Goal: Transaction & Acquisition: Book appointment/travel/reservation

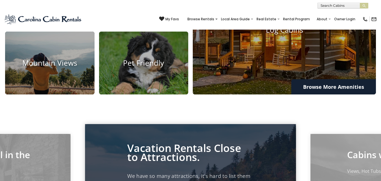
scroll to position [423, 0]
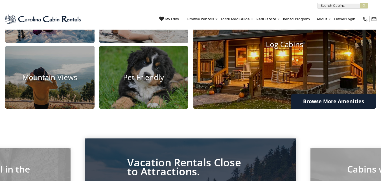
click at [266, 107] on img at bounding box center [284, 44] width 201 height 141
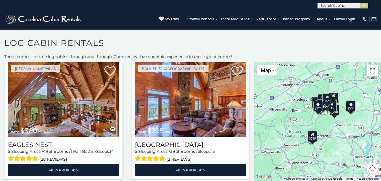
scroll to position [1044, 0]
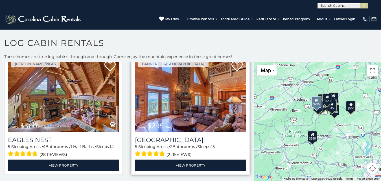
click at [183, 98] on img at bounding box center [190, 95] width 111 height 74
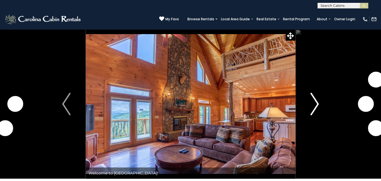
click at [319, 111] on img "Next" at bounding box center [314, 104] width 8 height 23
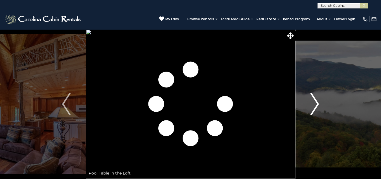
click at [317, 110] on img "Next" at bounding box center [314, 104] width 8 height 23
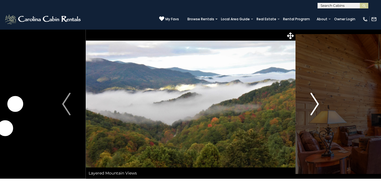
click at [317, 110] on img "Next" at bounding box center [314, 104] width 8 height 23
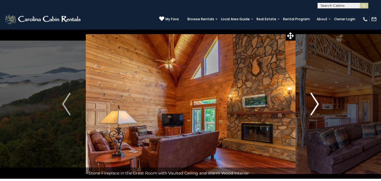
click at [317, 110] on img "Next" at bounding box center [314, 104] width 8 height 23
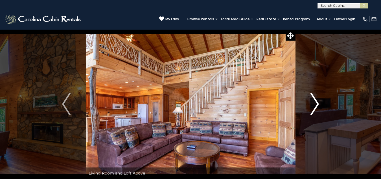
click at [317, 110] on img "Next" at bounding box center [314, 104] width 8 height 23
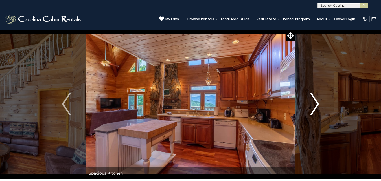
click at [317, 110] on img "Next" at bounding box center [314, 104] width 8 height 23
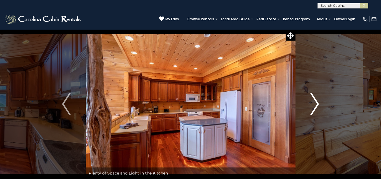
click at [317, 110] on img "Next" at bounding box center [314, 104] width 8 height 23
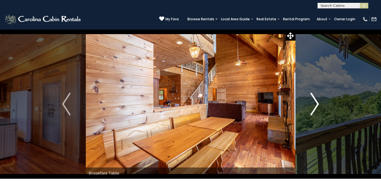
click at [317, 110] on img "Next" at bounding box center [314, 104] width 8 height 23
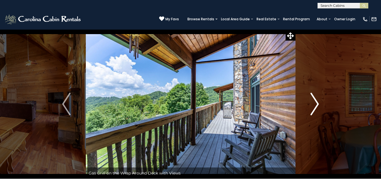
click at [317, 110] on img "Next" at bounding box center [314, 104] width 8 height 23
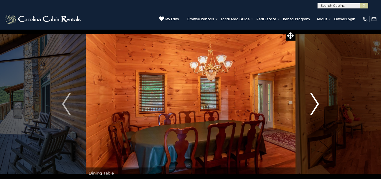
click at [317, 110] on img "Next" at bounding box center [314, 104] width 8 height 23
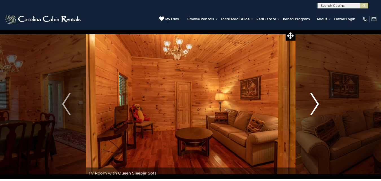
click at [317, 110] on img "Next" at bounding box center [314, 104] width 8 height 23
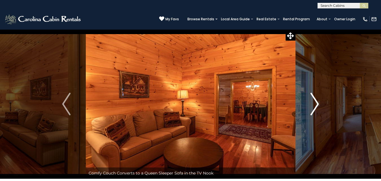
click at [317, 110] on img "Next" at bounding box center [314, 104] width 8 height 23
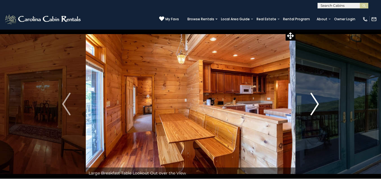
click at [317, 110] on img "Next" at bounding box center [314, 104] width 8 height 23
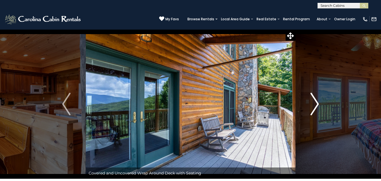
click at [317, 110] on img "Next" at bounding box center [314, 104] width 8 height 23
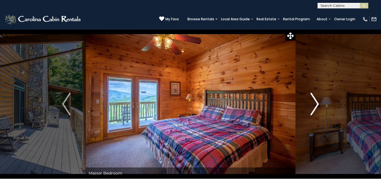
click at [317, 110] on img "Next" at bounding box center [314, 104] width 8 height 23
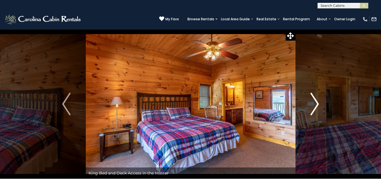
click at [317, 110] on img "Next" at bounding box center [314, 104] width 8 height 23
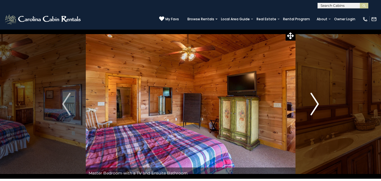
click at [317, 110] on img "Next" at bounding box center [314, 104] width 8 height 23
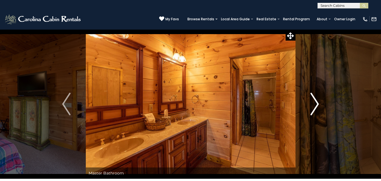
click at [317, 110] on img "Next" at bounding box center [314, 104] width 8 height 23
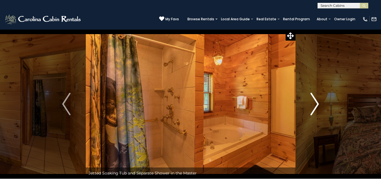
click at [317, 110] on img "Next" at bounding box center [314, 104] width 8 height 23
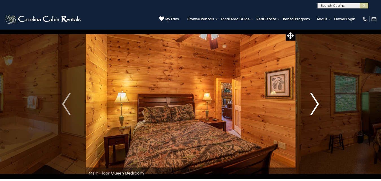
click at [317, 110] on img "Next" at bounding box center [314, 104] width 8 height 23
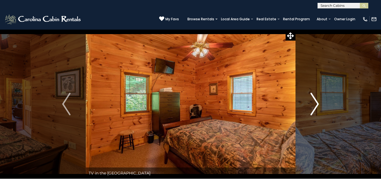
click at [317, 110] on img "Next" at bounding box center [314, 104] width 8 height 23
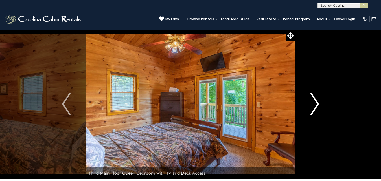
click at [317, 110] on img "Next" at bounding box center [314, 104] width 8 height 23
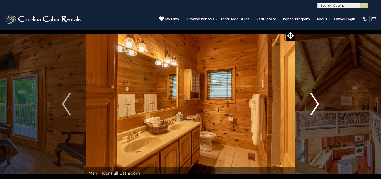
click at [317, 110] on img "Next" at bounding box center [314, 104] width 8 height 23
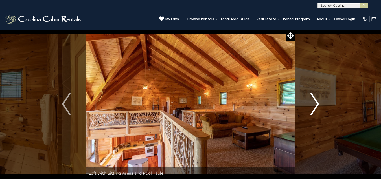
click at [317, 110] on img "Next" at bounding box center [314, 104] width 8 height 23
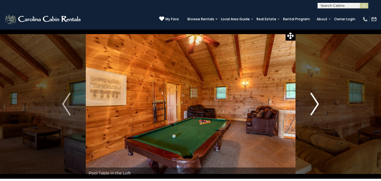
click at [317, 110] on img "Next" at bounding box center [314, 104] width 8 height 23
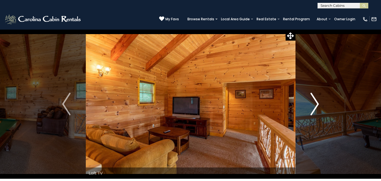
click at [317, 110] on img "Next" at bounding box center [314, 104] width 8 height 23
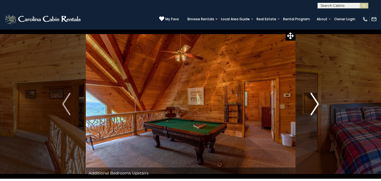
click at [317, 110] on img "Next" at bounding box center [314, 104] width 8 height 23
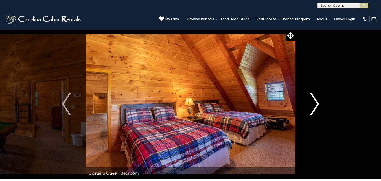
click at [317, 110] on img "Next" at bounding box center [314, 104] width 8 height 23
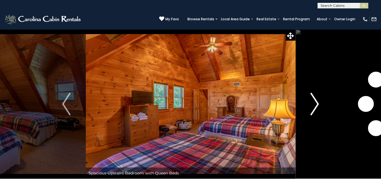
click at [317, 110] on img "Next" at bounding box center [314, 104] width 8 height 23
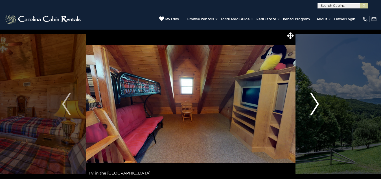
click at [317, 110] on img "Next" at bounding box center [314, 104] width 8 height 23
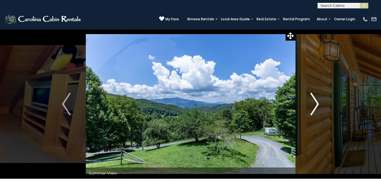
click at [317, 110] on img "Next" at bounding box center [314, 104] width 8 height 23
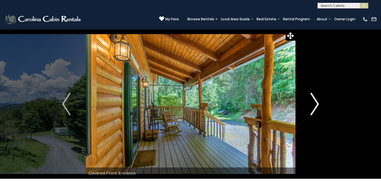
click at [317, 110] on img "Next" at bounding box center [314, 104] width 8 height 23
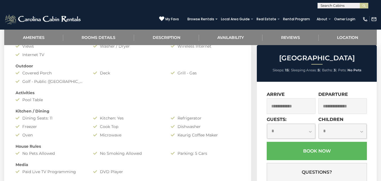
scroll to position [282, 0]
click at [270, 103] on input "text" at bounding box center [291, 106] width 49 height 16
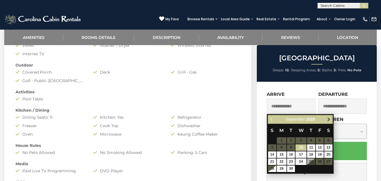
click at [329, 121] on span "Next" at bounding box center [328, 119] width 5 height 5
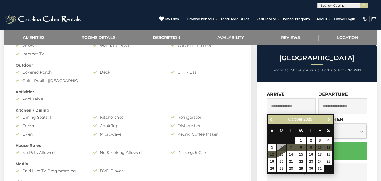
click at [329, 121] on span "Next" at bounding box center [328, 119] width 5 height 5
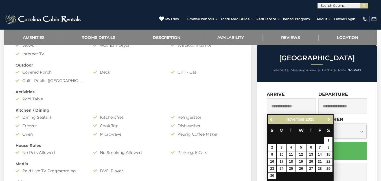
click at [329, 121] on span "Next" at bounding box center [328, 119] width 5 height 5
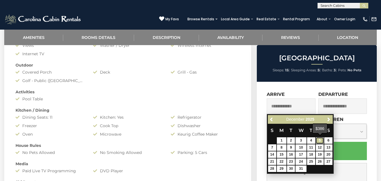
click at [317, 141] on link "5" at bounding box center [320, 140] width 8 height 6
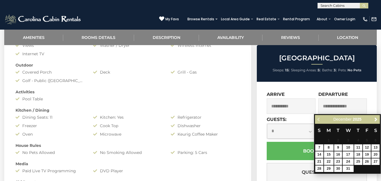
click at [296, 108] on input "**********" at bounding box center [291, 106] width 49 height 16
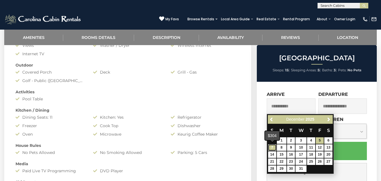
click at [274, 145] on link "7" at bounding box center [272, 147] width 8 height 6
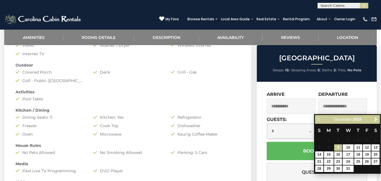
click at [273, 106] on input "**********" at bounding box center [291, 106] width 49 height 16
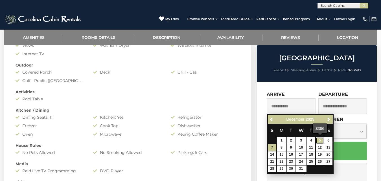
click at [319, 140] on link "5" at bounding box center [320, 140] width 8 height 6
type input "**********"
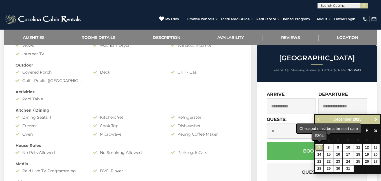
click at [319, 145] on link "7" at bounding box center [319, 147] width 8 height 6
type input "**********"
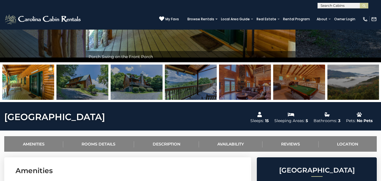
scroll to position [56, 0]
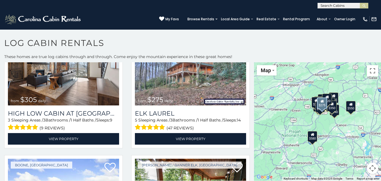
scroll to position [1411, 0]
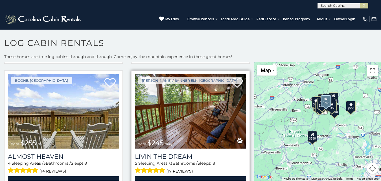
click at [196, 99] on img at bounding box center [190, 111] width 111 height 74
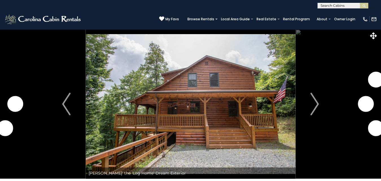
click at [290, 104] on img at bounding box center [191, 104] width 210 height 150
click at [304, 104] on button "Next" at bounding box center [314, 104] width 39 height 150
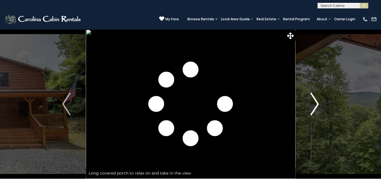
click at [304, 104] on button "Next" at bounding box center [314, 104] width 39 height 150
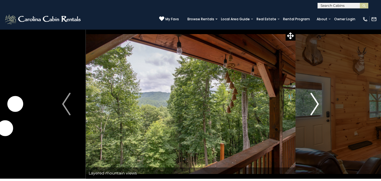
click at [304, 104] on button "Next" at bounding box center [314, 104] width 39 height 150
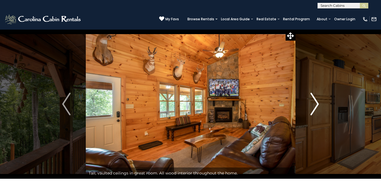
click at [304, 104] on button "Next" at bounding box center [314, 104] width 39 height 150
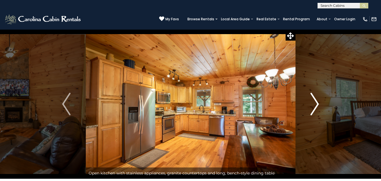
click at [304, 104] on button "Next" at bounding box center [314, 104] width 39 height 150
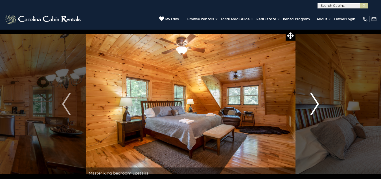
click at [304, 104] on button "Next" at bounding box center [314, 104] width 39 height 150
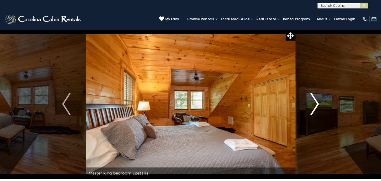
click at [304, 104] on button "Next" at bounding box center [314, 104] width 39 height 150
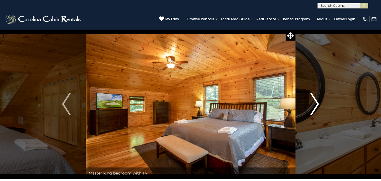
click at [304, 104] on button "Next" at bounding box center [314, 104] width 39 height 150
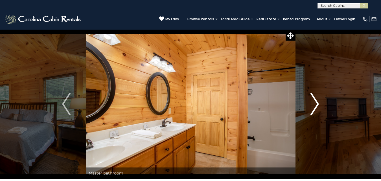
click at [304, 104] on button "Next" at bounding box center [314, 104] width 39 height 150
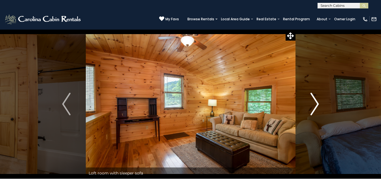
click at [304, 104] on button "Next" at bounding box center [314, 104] width 39 height 150
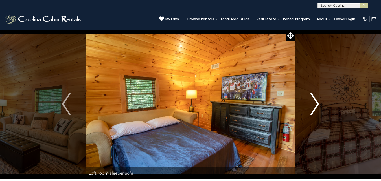
click at [304, 104] on button "Next" at bounding box center [314, 104] width 39 height 150
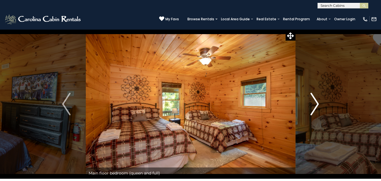
click at [304, 104] on button "Next" at bounding box center [314, 104] width 39 height 150
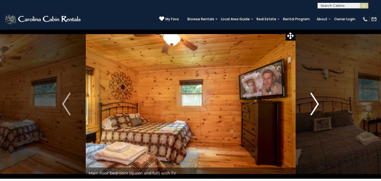
click at [304, 104] on button "Next" at bounding box center [314, 104] width 39 height 150
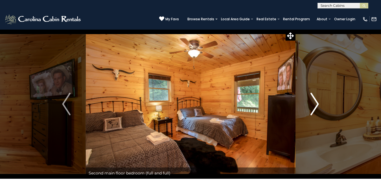
click at [304, 104] on button "Next" at bounding box center [314, 104] width 39 height 150
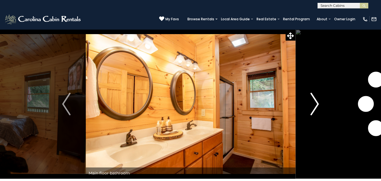
click at [304, 104] on button "Next" at bounding box center [314, 104] width 39 height 150
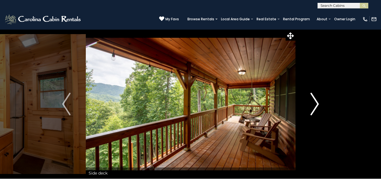
click at [304, 104] on button "Next" at bounding box center [314, 104] width 39 height 150
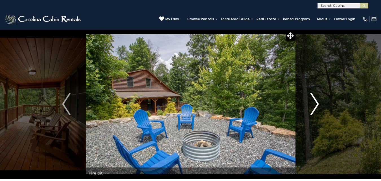
click at [304, 104] on button "Next" at bounding box center [314, 104] width 39 height 150
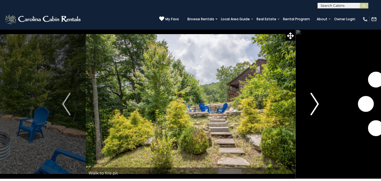
click at [304, 104] on button "Next" at bounding box center [314, 104] width 39 height 150
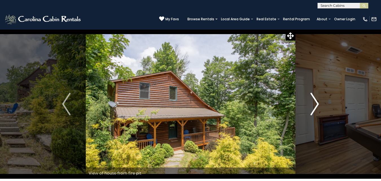
click at [304, 104] on button "Next" at bounding box center [314, 104] width 39 height 150
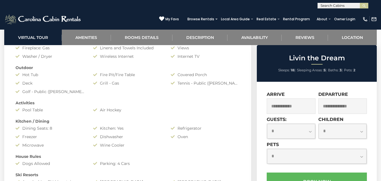
scroll to position [451, 0]
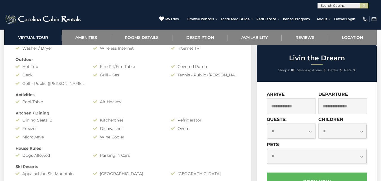
click at [311, 106] on input "text" at bounding box center [291, 106] width 49 height 16
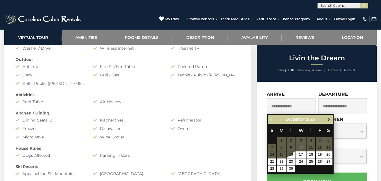
click at [330, 119] on span "Next" at bounding box center [328, 119] width 5 height 5
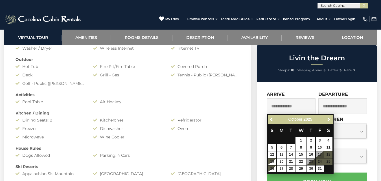
click at [330, 119] on span "Next" at bounding box center [328, 119] width 5 height 5
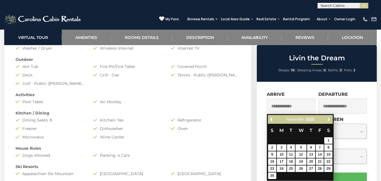
click at [330, 119] on span "Next" at bounding box center [328, 119] width 5 height 5
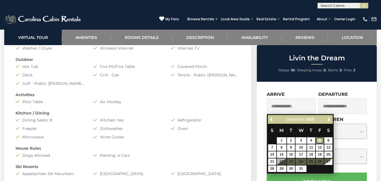
click at [319, 140] on link "5" at bounding box center [320, 140] width 8 height 6
type input "**********"
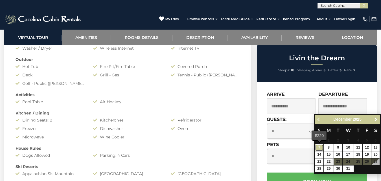
click at [320, 147] on link "7" at bounding box center [319, 147] width 8 height 6
type input "**********"
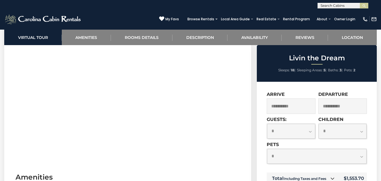
scroll to position [226, 0]
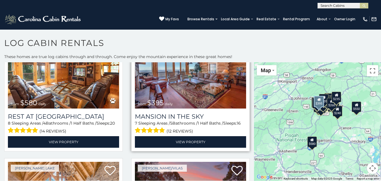
scroll to position [141, 0]
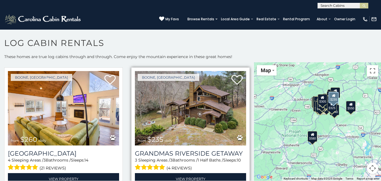
scroll to position [3, 0]
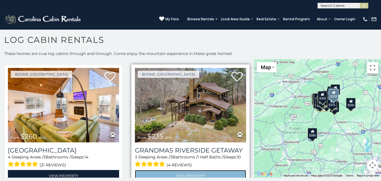
click at [202, 170] on link "View Property" at bounding box center [190, 176] width 111 height 12
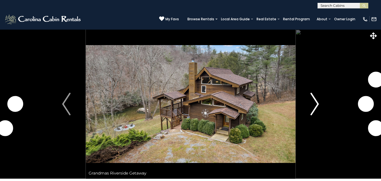
click at [309, 93] on button "Next" at bounding box center [314, 104] width 39 height 150
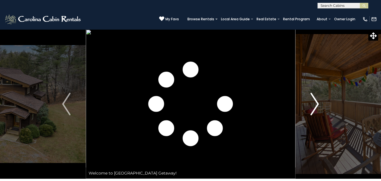
click at [309, 93] on button "Next" at bounding box center [314, 104] width 39 height 150
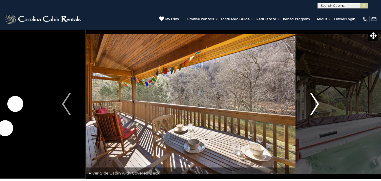
click at [309, 93] on button "Next" at bounding box center [314, 104] width 39 height 150
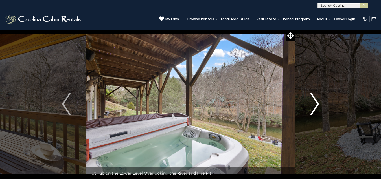
click at [309, 93] on button "Next" at bounding box center [314, 104] width 39 height 150
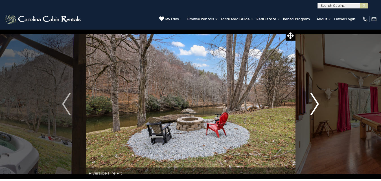
click at [309, 93] on button "Next" at bounding box center [314, 104] width 39 height 150
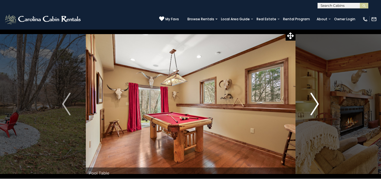
click at [309, 93] on button "Next" at bounding box center [314, 104] width 39 height 150
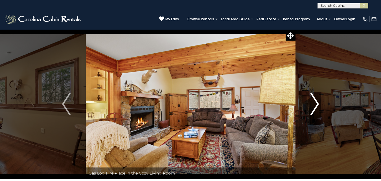
click at [309, 93] on button "Next" at bounding box center [314, 104] width 39 height 150
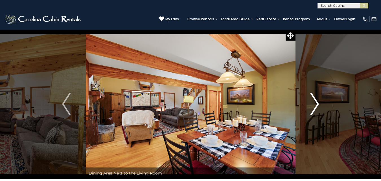
click at [309, 93] on button "Next" at bounding box center [314, 104] width 39 height 150
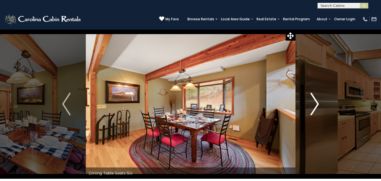
click at [309, 93] on button "Next" at bounding box center [314, 104] width 39 height 150
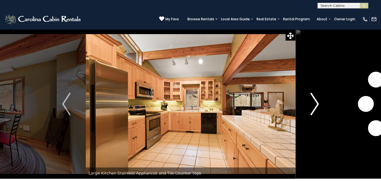
click at [309, 93] on button "Next" at bounding box center [314, 104] width 39 height 150
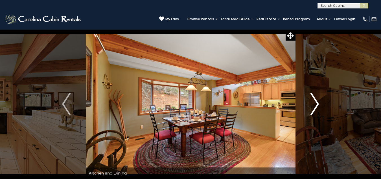
click at [309, 93] on button "Next" at bounding box center [314, 104] width 39 height 150
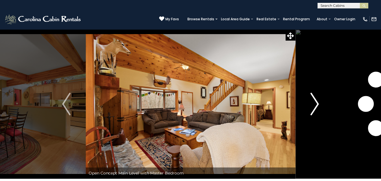
click at [309, 93] on button "Next" at bounding box center [314, 104] width 39 height 150
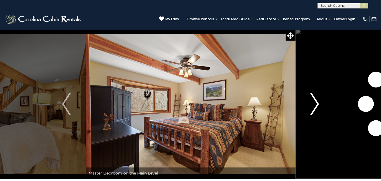
click at [309, 93] on button "Next" at bounding box center [314, 104] width 39 height 150
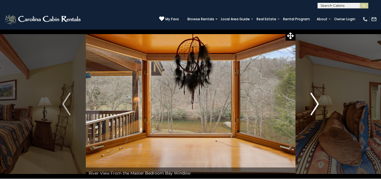
click at [309, 93] on button "Next" at bounding box center [314, 104] width 39 height 150
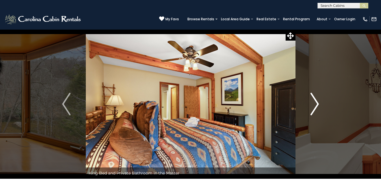
click at [309, 93] on button "Next" at bounding box center [314, 104] width 39 height 150
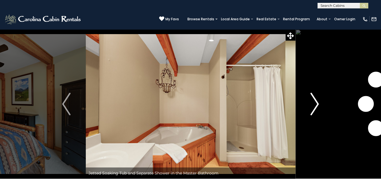
click at [309, 93] on button "Next" at bounding box center [314, 104] width 39 height 150
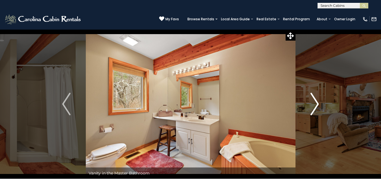
click at [309, 93] on button "Next" at bounding box center [314, 104] width 39 height 150
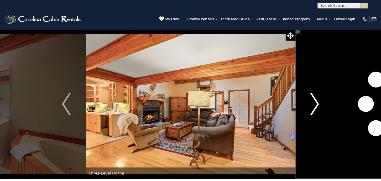
click at [309, 93] on button "Next" at bounding box center [314, 104] width 39 height 150
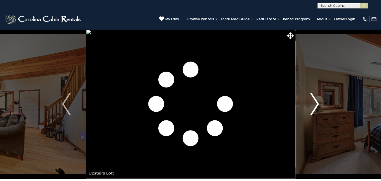
click at [309, 93] on button "Next" at bounding box center [314, 104] width 39 height 150
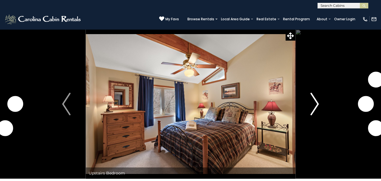
click at [309, 93] on button "Next" at bounding box center [314, 104] width 39 height 150
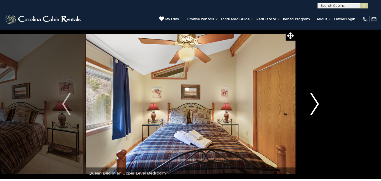
click at [309, 93] on button "Next" at bounding box center [314, 104] width 39 height 150
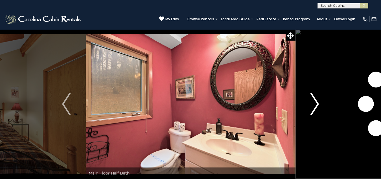
click at [309, 93] on button "Next" at bounding box center [314, 104] width 39 height 150
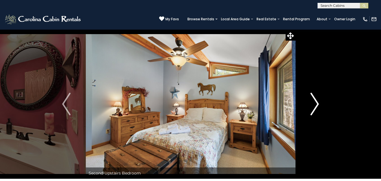
click at [309, 93] on button "Next" at bounding box center [314, 104] width 39 height 150
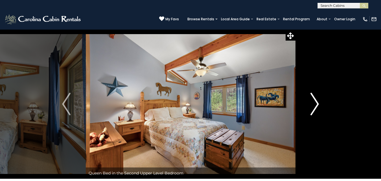
click at [309, 93] on button "Next" at bounding box center [314, 104] width 39 height 150
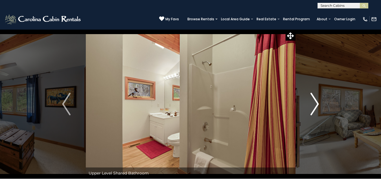
click at [309, 93] on button "Next" at bounding box center [314, 104] width 39 height 150
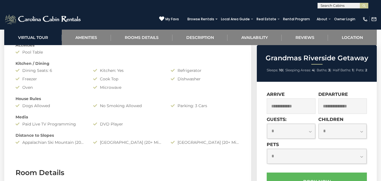
scroll to position [592, 0]
